Goal: Task Accomplishment & Management: Complete application form

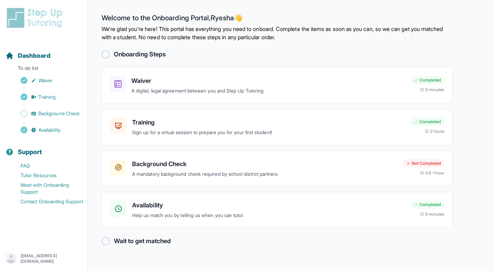
click at [300, 170] on p "A mandatory background check required by school district partners" at bounding box center [264, 174] width 265 height 8
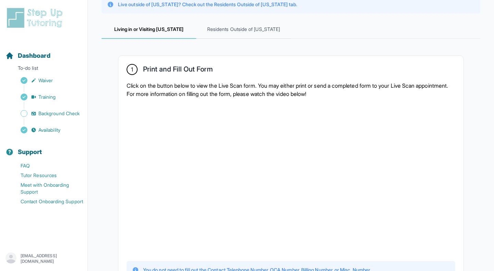
scroll to position [47, 0]
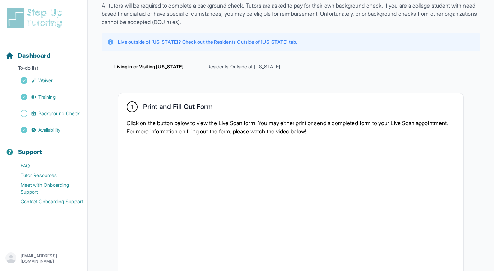
click at [255, 66] on span "Residents Outside of [US_STATE]" at bounding box center [243, 67] width 95 height 19
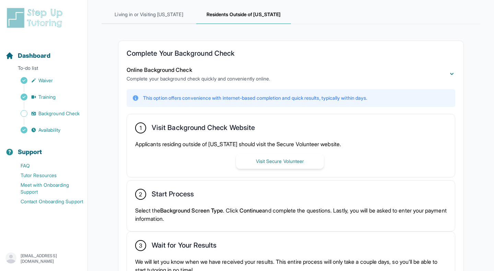
scroll to position [165, 0]
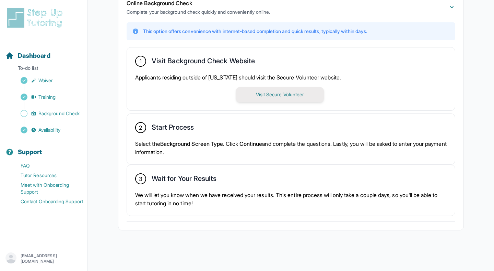
click at [279, 95] on button "Visit Secure Volunteer" at bounding box center [280, 94] width 88 height 15
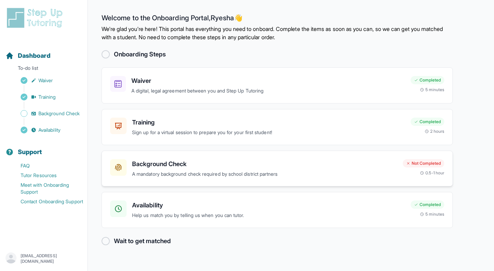
click at [207, 175] on p "A mandatory background check required by school district partners" at bounding box center [264, 174] width 265 height 8
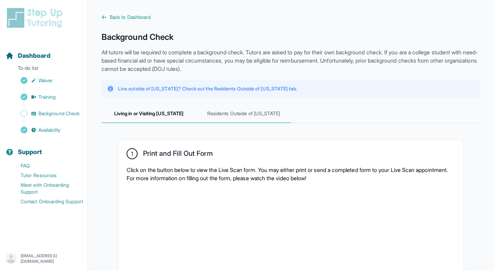
click at [243, 115] on span "Residents Outside of [US_STATE]" at bounding box center [243, 113] width 95 height 19
